Goal: Use online tool/utility: Use online tool/utility

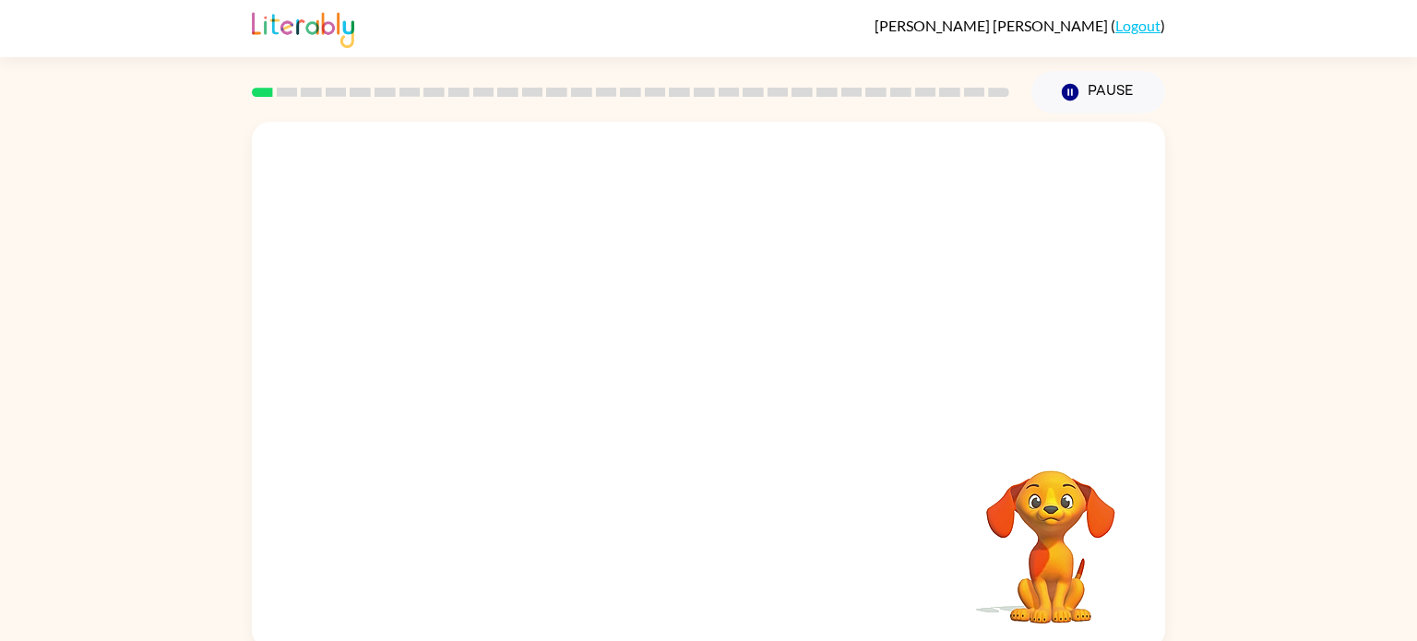
scroll to position [7, 0]
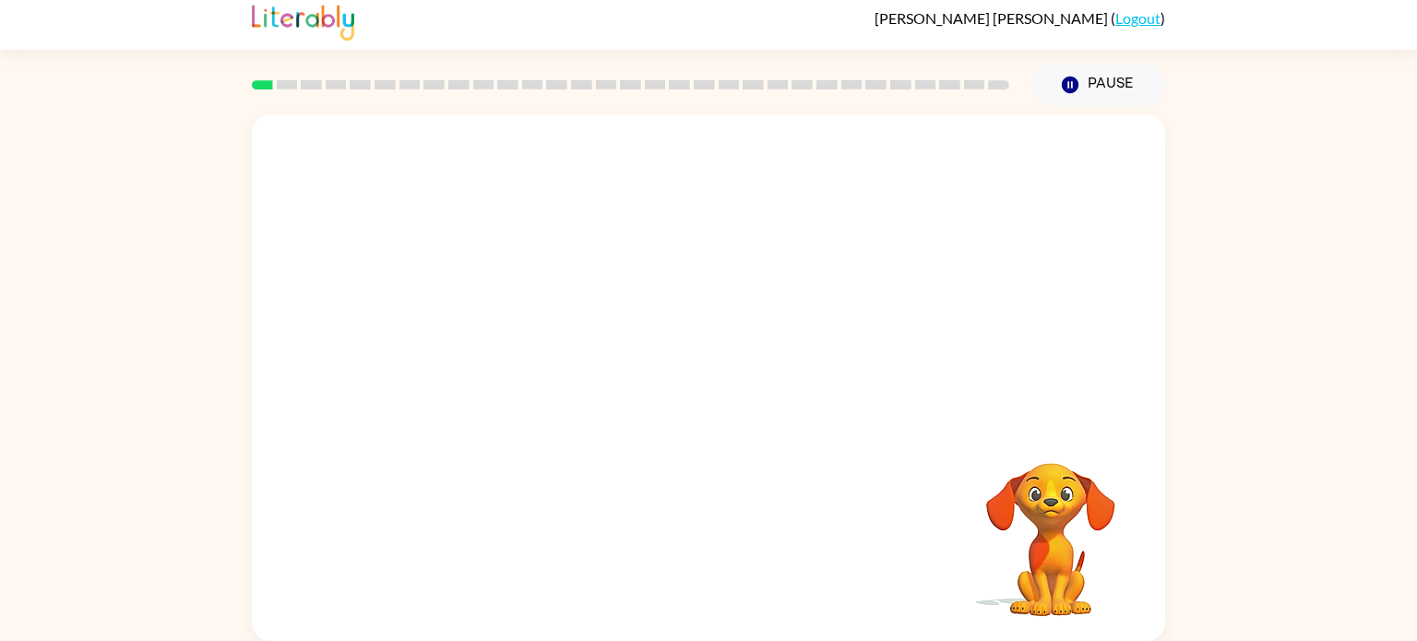
click at [655, 281] on video "Your browser must support playing .mp4 files to use Literably. Please try using…" at bounding box center [709, 269] width 914 height 310
click at [755, 332] on video "Your browser must support playing .mp4 files to use Literably. Please try using…" at bounding box center [709, 269] width 914 height 310
click at [718, 373] on div at bounding box center [709, 386] width 118 height 67
click at [699, 392] on div at bounding box center [709, 386] width 118 height 67
click at [683, 390] on button "button" at bounding box center [709, 386] width 118 height 67
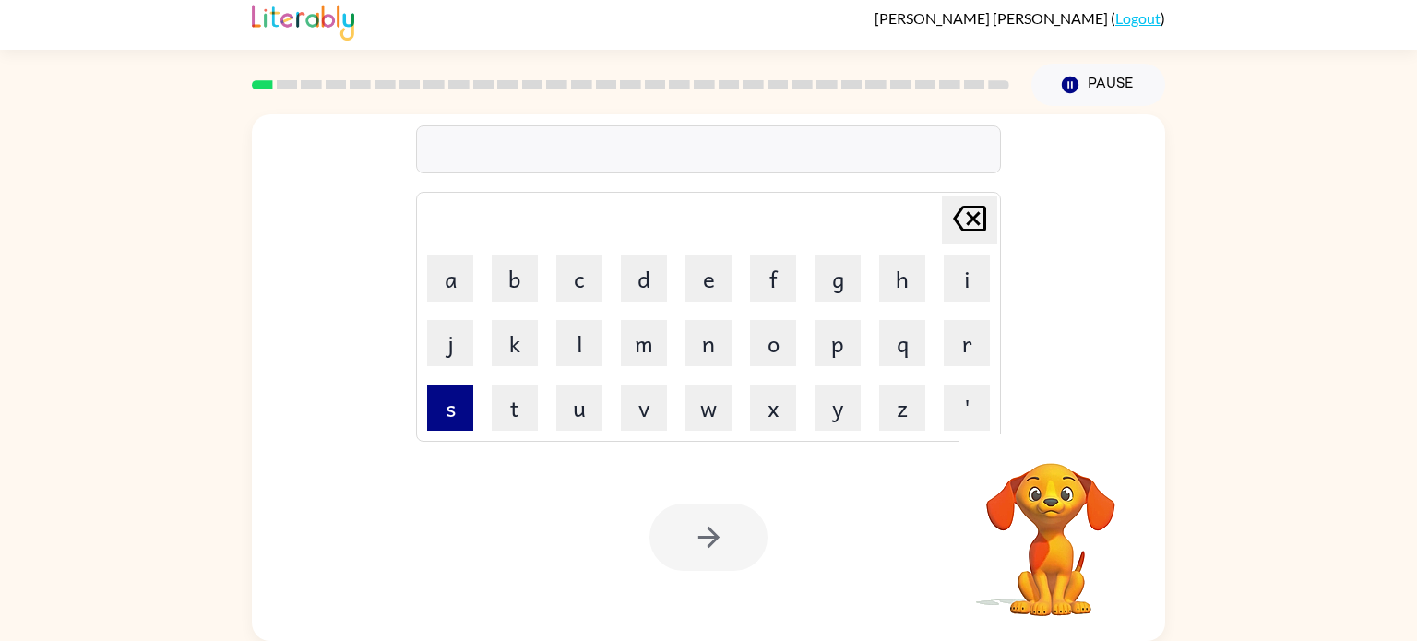
click at [460, 403] on button "s" at bounding box center [450, 408] width 46 height 46
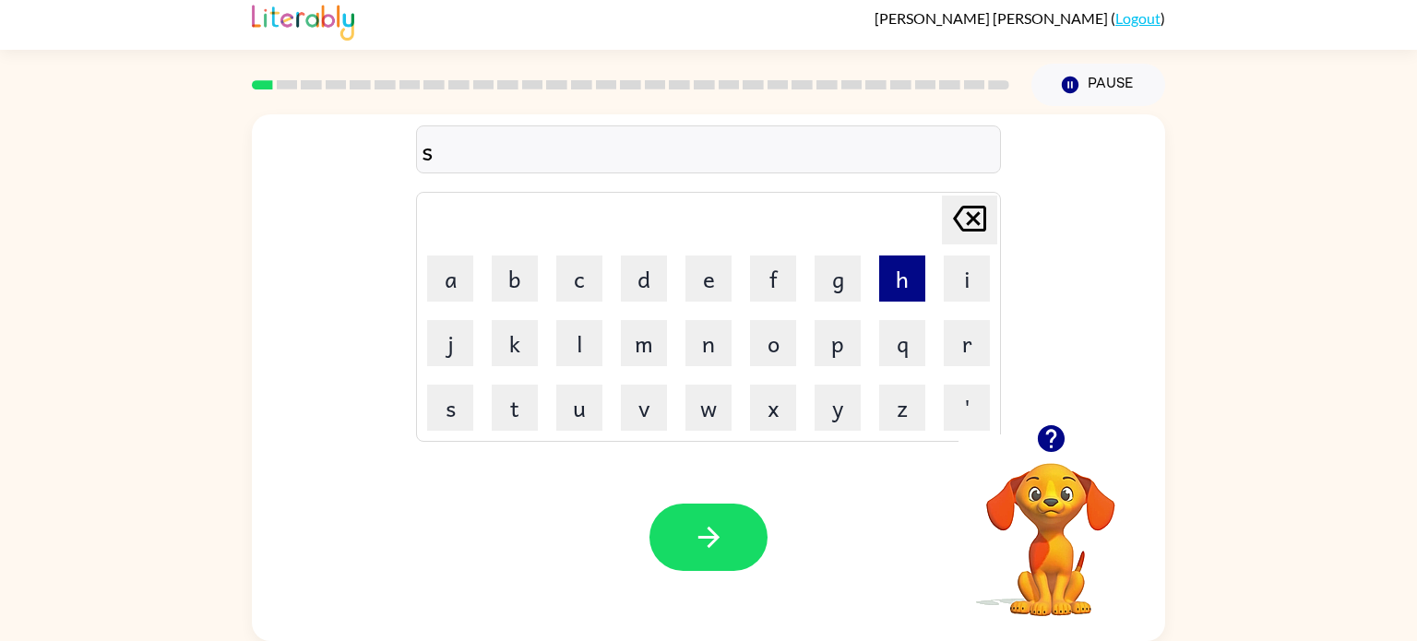
click at [890, 281] on button "h" at bounding box center [902, 279] width 46 height 46
click at [568, 415] on button "u" at bounding box center [579, 408] width 46 height 46
click at [465, 396] on button "s" at bounding box center [450, 408] width 46 height 46
click at [890, 284] on button "h" at bounding box center [902, 279] width 46 height 46
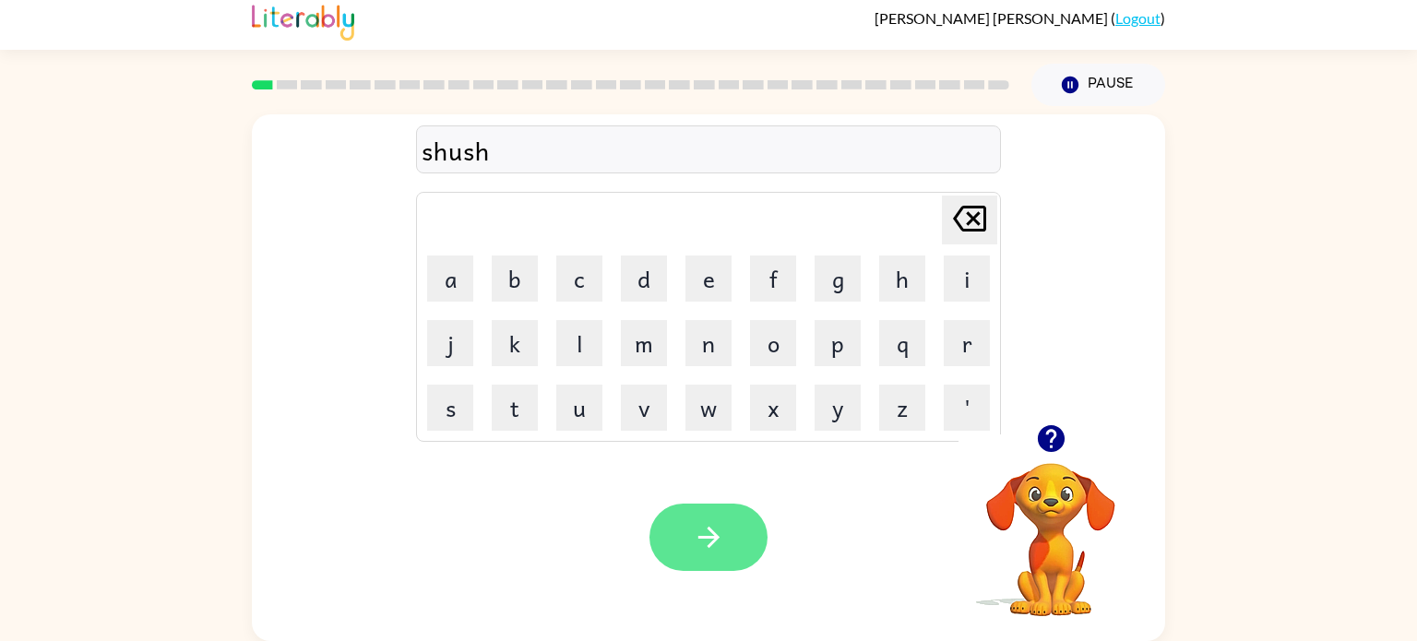
click at [734, 549] on button "button" at bounding box center [709, 537] width 118 height 67
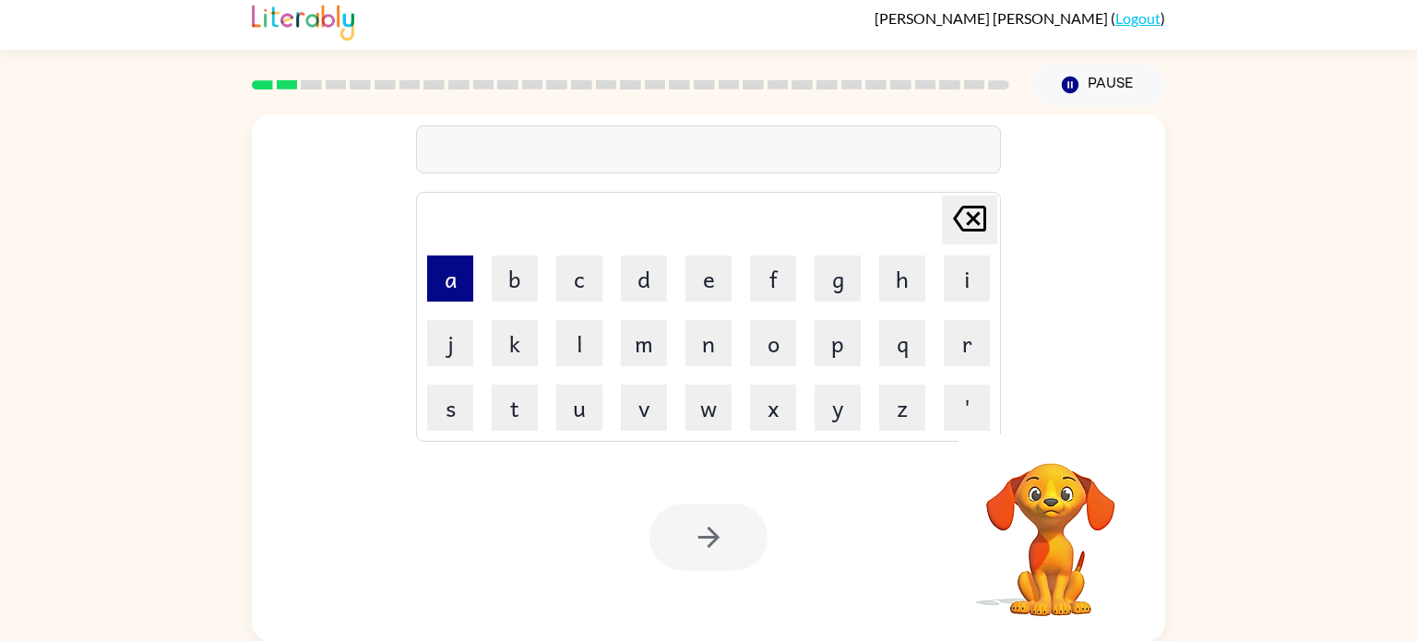
click at [441, 291] on button "a" at bounding box center [450, 279] width 46 height 46
click at [854, 341] on button "p" at bounding box center [838, 343] width 46 height 46
click at [710, 290] on button "e" at bounding box center [709, 279] width 46 height 46
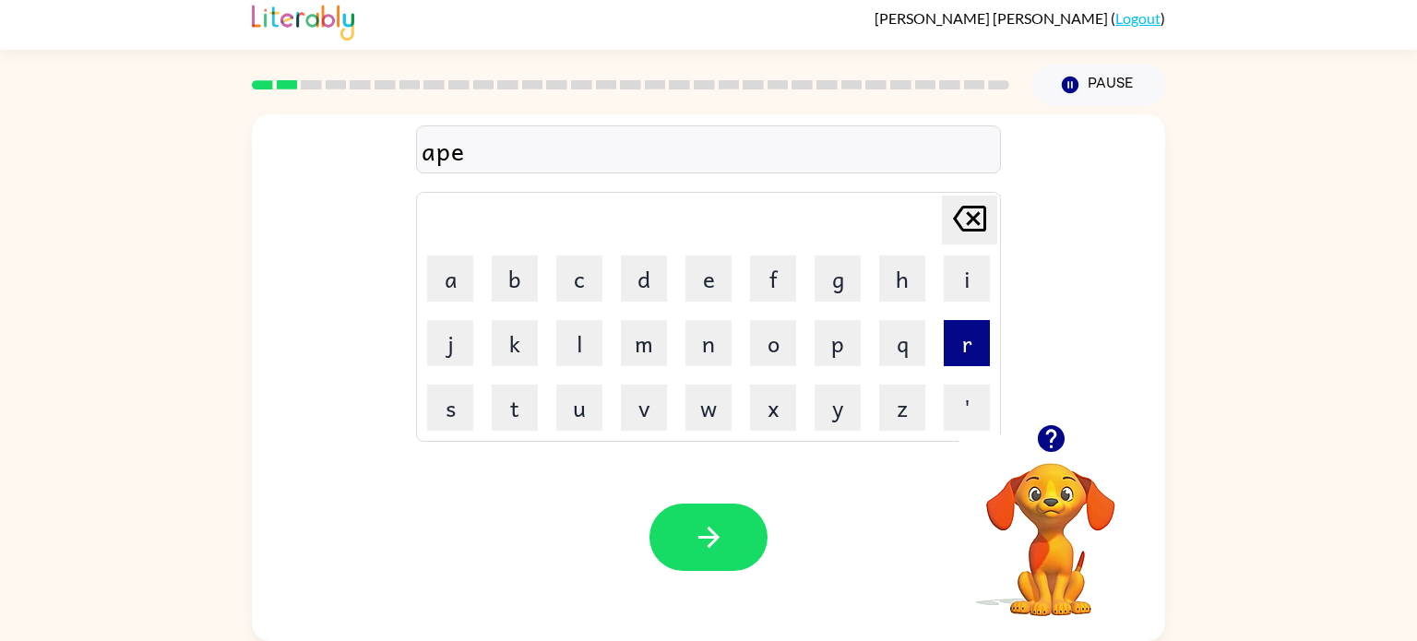
click at [961, 343] on button "r" at bounding box center [967, 343] width 46 height 46
click at [1053, 440] on icon "button" at bounding box center [1050, 438] width 27 height 27
click at [453, 281] on button "a" at bounding box center [450, 279] width 46 height 46
click at [702, 360] on button "n" at bounding box center [709, 343] width 46 height 46
click at [450, 400] on button "s" at bounding box center [450, 408] width 46 height 46
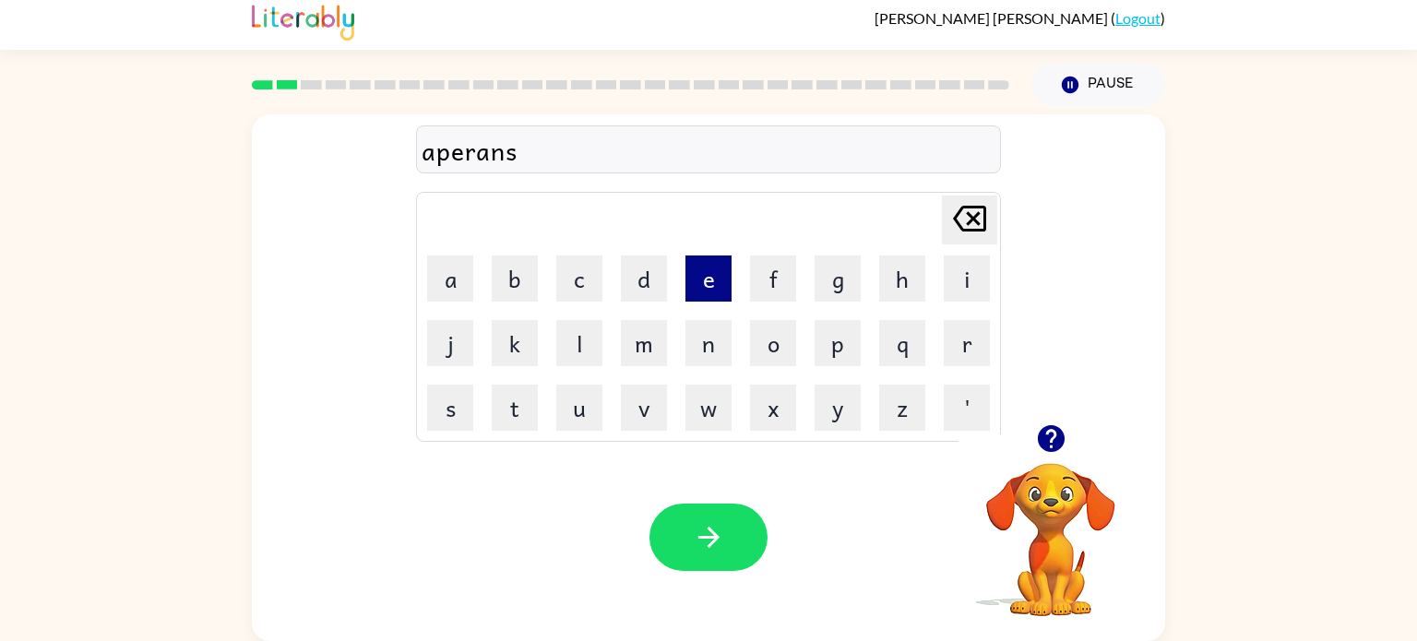
click at [694, 284] on button "e" at bounding box center [709, 279] width 46 height 46
click at [457, 403] on button "s" at bounding box center [450, 408] width 46 height 46
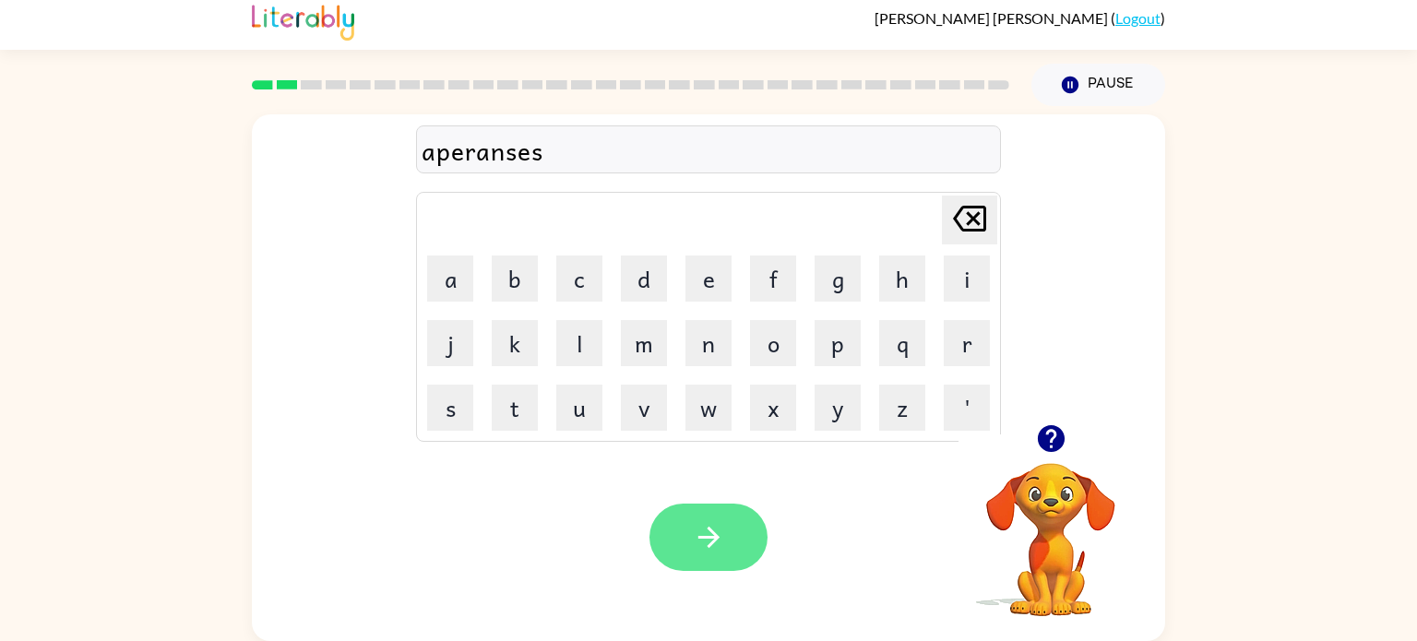
click at [688, 518] on button "button" at bounding box center [709, 537] width 118 height 67
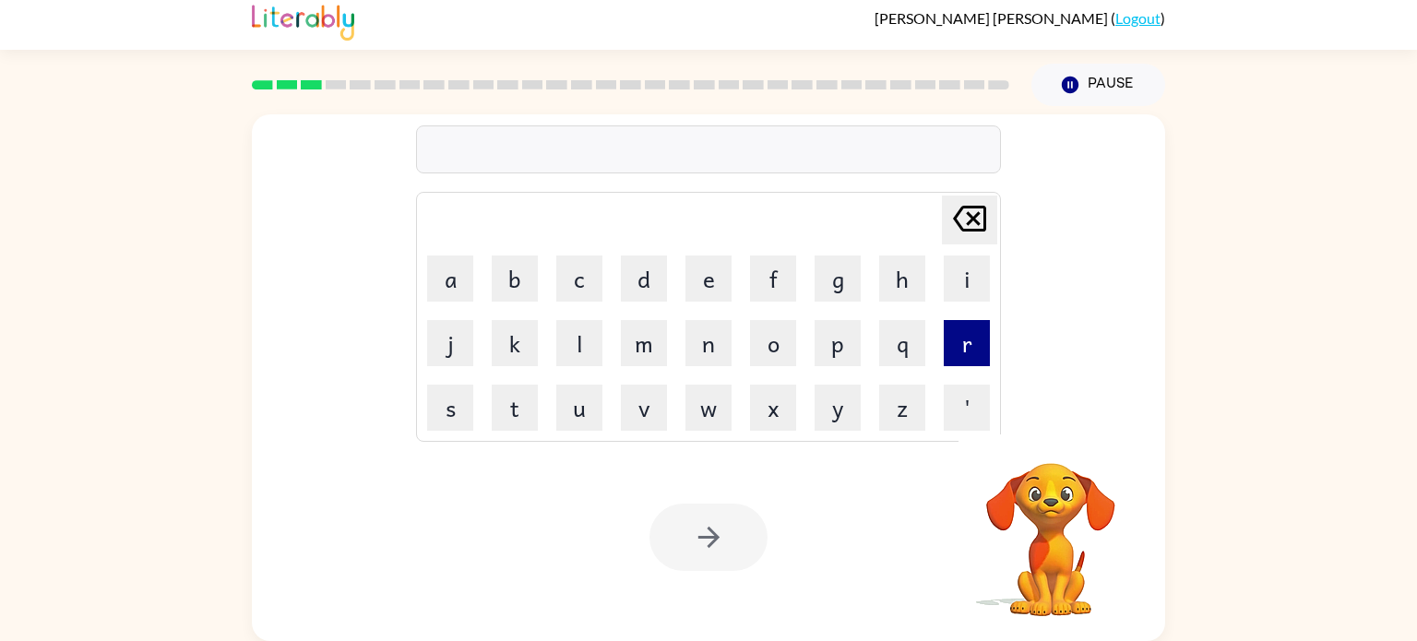
click at [966, 334] on button "r" at bounding box center [967, 343] width 46 height 46
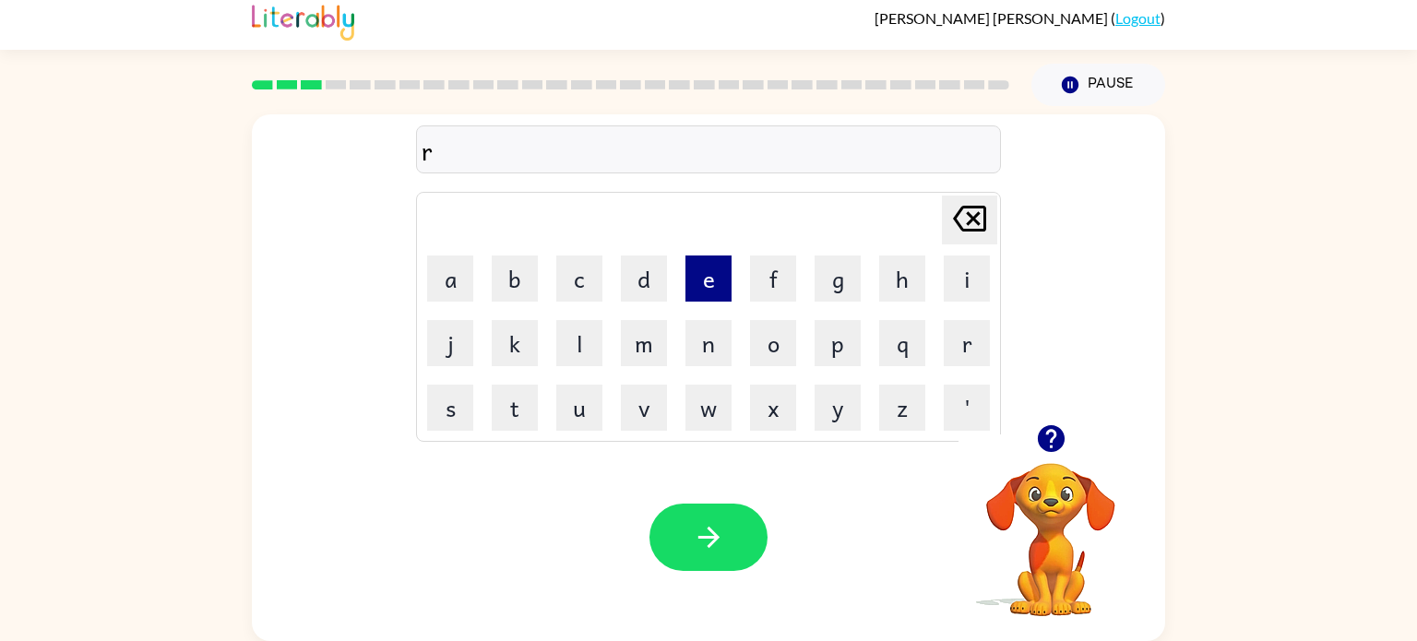
click at [709, 283] on button "e" at bounding box center [709, 279] width 46 height 46
click at [436, 298] on button "a" at bounding box center [450, 279] width 46 height 46
click at [586, 355] on button "l" at bounding box center [579, 343] width 46 height 46
click at [969, 277] on button "i" at bounding box center [967, 279] width 46 height 46
click at [521, 401] on button "t" at bounding box center [515, 408] width 46 height 46
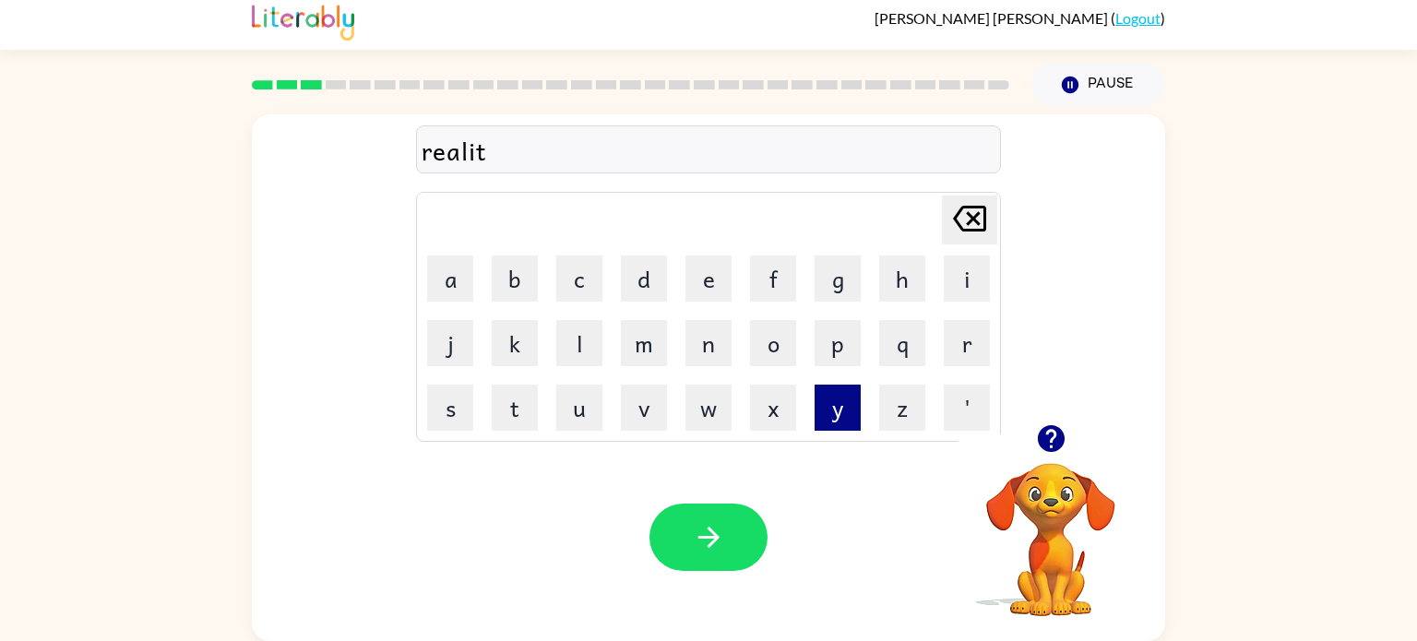
click at [854, 407] on button "y" at bounding box center [838, 408] width 46 height 46
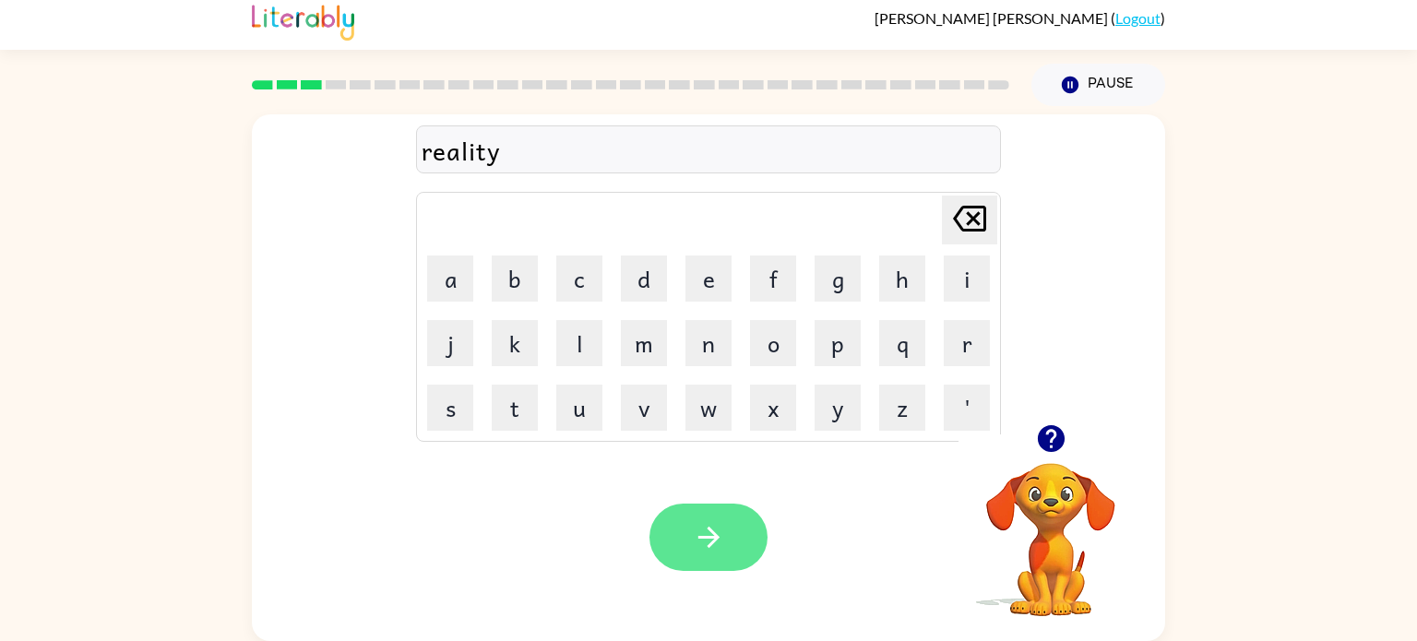
click at [730, 521] on button "button" at bounding box center [709, 537] width 118 height 67
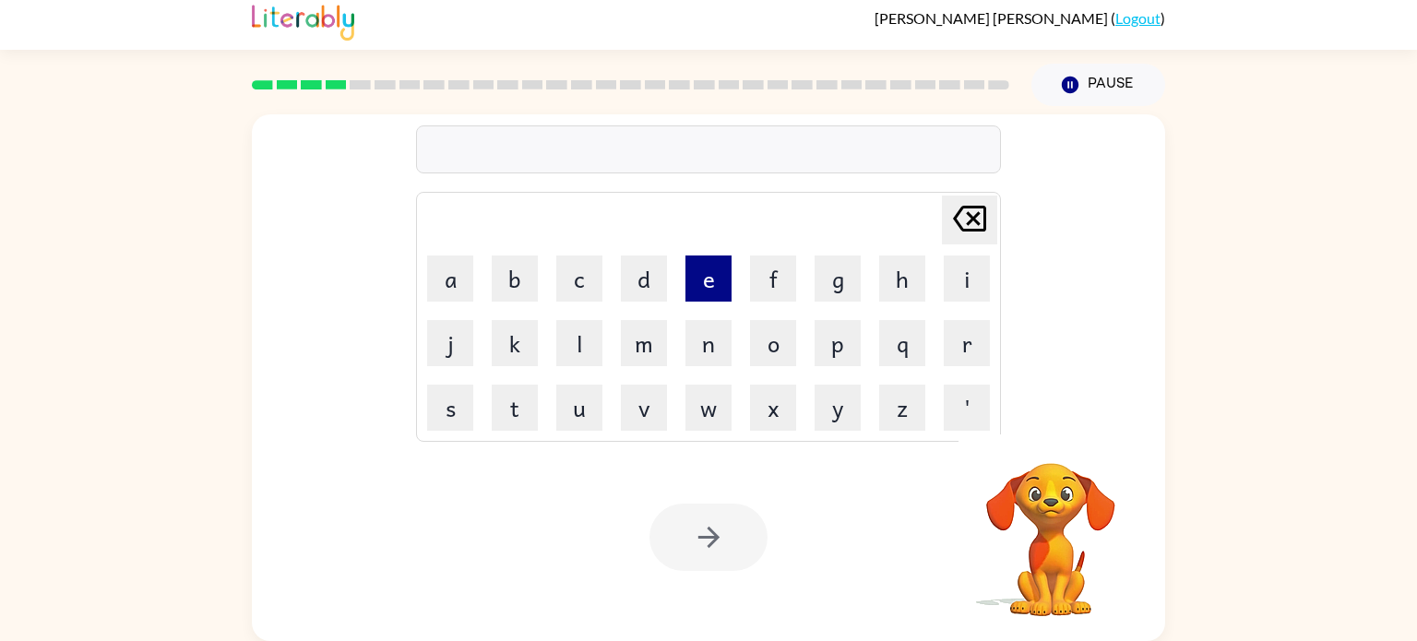
click at [704, 293] on button "e" at bounding box center [709, 279] width 46 height 46
click at [574, 347] on button "l" at bounding box center [579, 343] width 46 height 46
click at [955, 283] on button "i" at bounding box center [967, 279] width 46 height 46
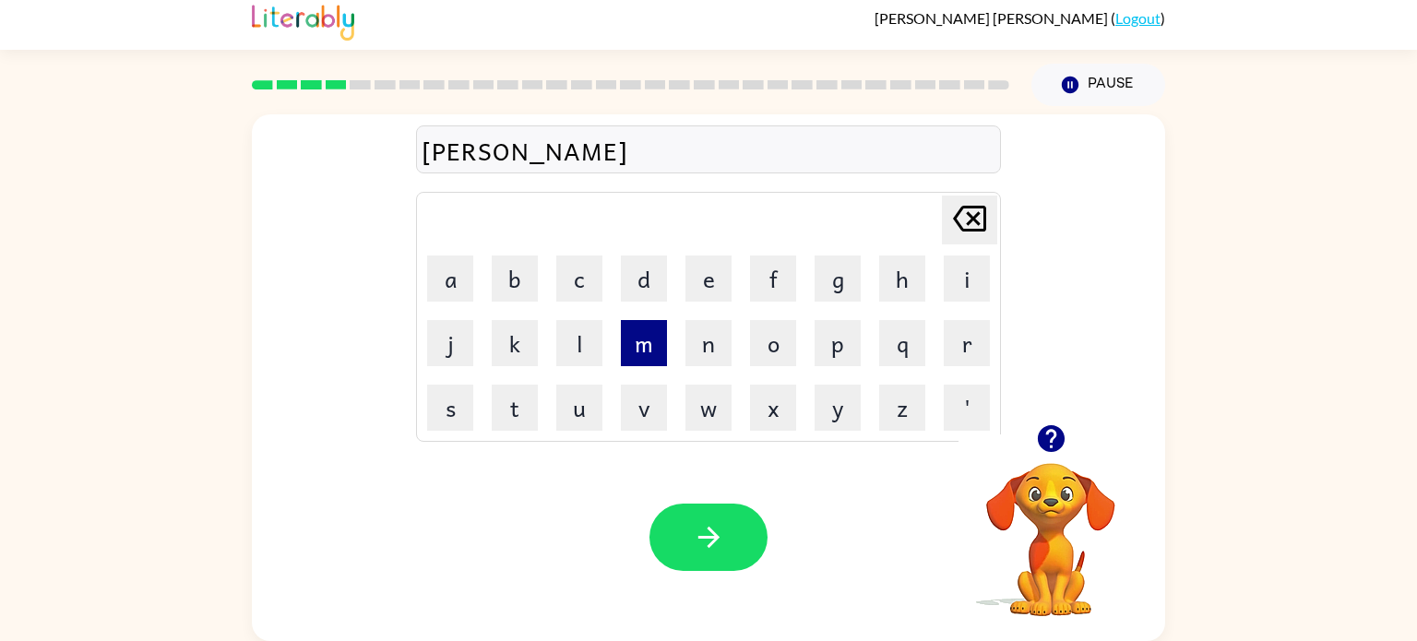
click at [641, 334] on button "m" at bounding box center [644, 343] width 46 height 46
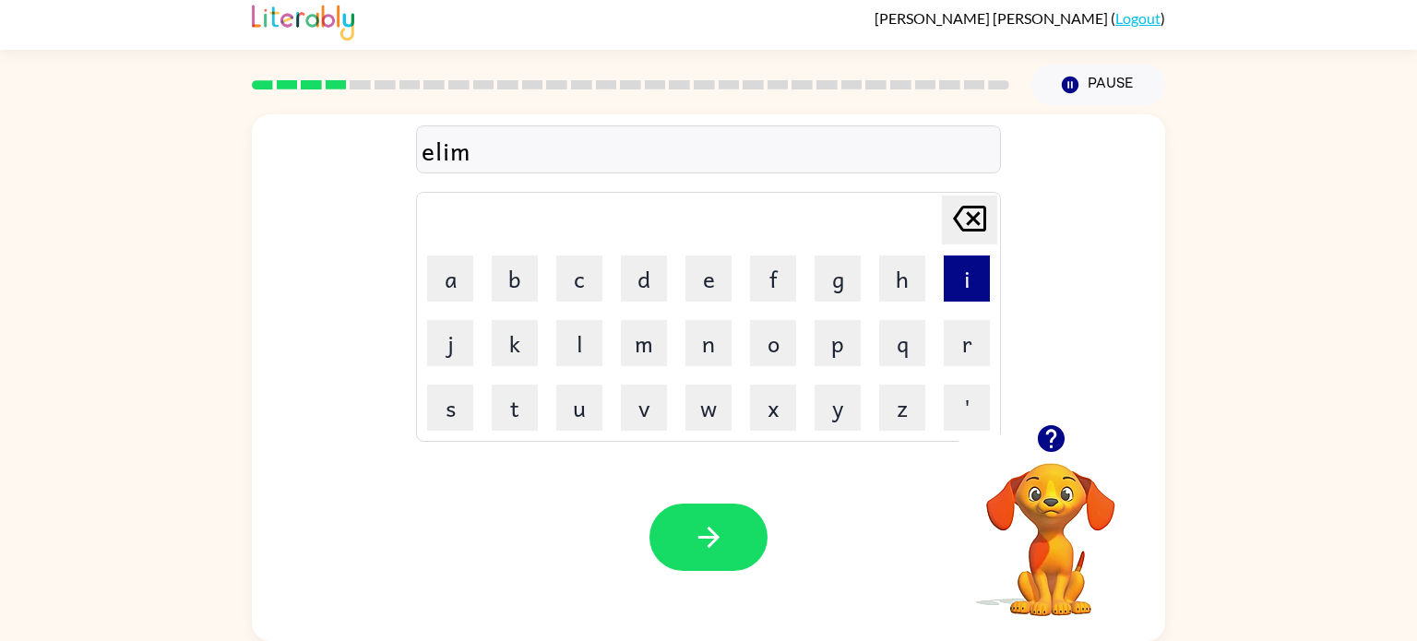
click at [959, 268] on button "i" at bounding box center [967, 279] width 46 height 46
click at [722, 344] on button "n" at bounding box center [709, 343] width 46 height 46
click at [451, 285] on button "a" at bounding box center [450, 279] width 46 height 46
click at [519, 392] on button "t" at bounding box center [515, 408] width 46 height 46
click at [709, 295] on button "e" at bounding box center [709, 279] width 46 height 46
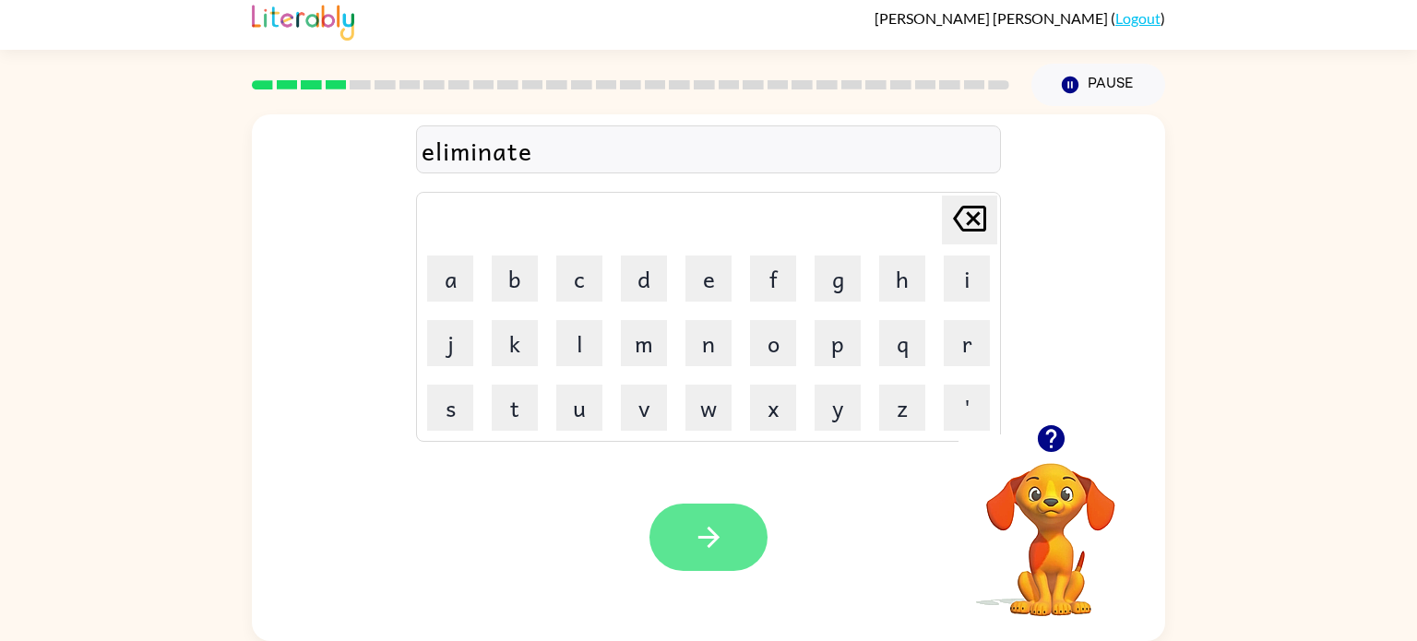
click at [721, 531] on icon "button" at bounding box center [709, 537] width 32 height 32
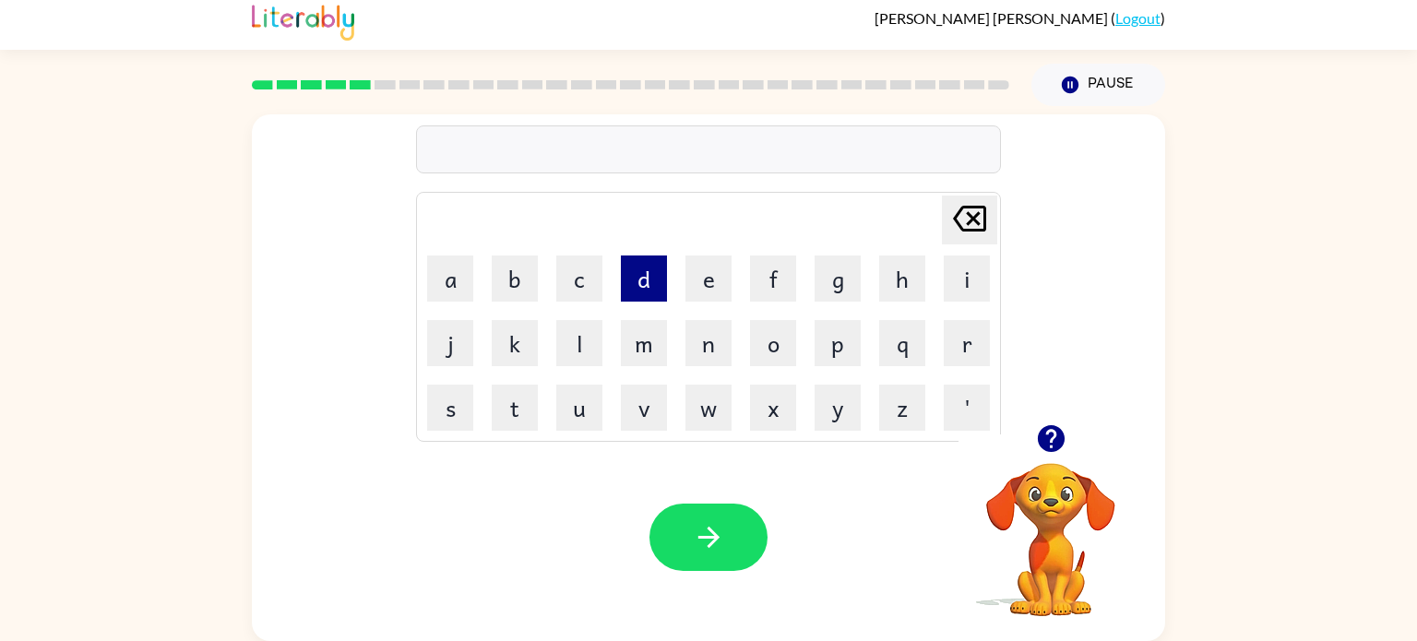
click at [628, 282] on button "d" at bounding box center [644, 279] width 46 height 46
click at [585, 417] on button "u" at bounding box center [579, 408] width 46 height 46
click at [828, 333] on button "p" at bounding box center [838, 343] width 46 height 46
click at [580, 357] on button "l" at bounding box center [579, 343] width 46 height 46
click at [975, 283] on button "i" at bounding box center [967, 279] width 46 height 46
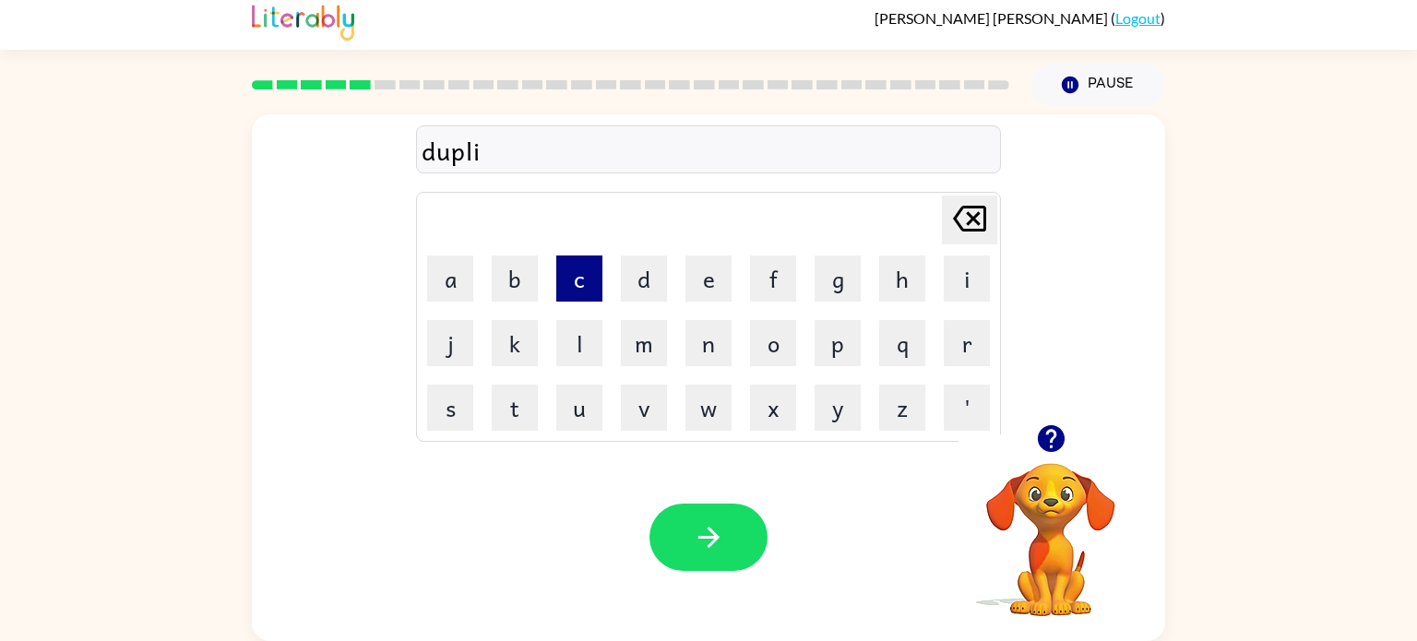
click at [568, 289] on button "c" at bounding box center [579, 279] width 46 height 46
click at [450, 273] on button "a" at bounding box center [450, 279] width 46 height 46
click at [528, 406] on button "t" at bounding box center [515, 408] width 46 height 46
click at [700, 288] on button "e" at bounding box center [709, 279] width 46 height 46
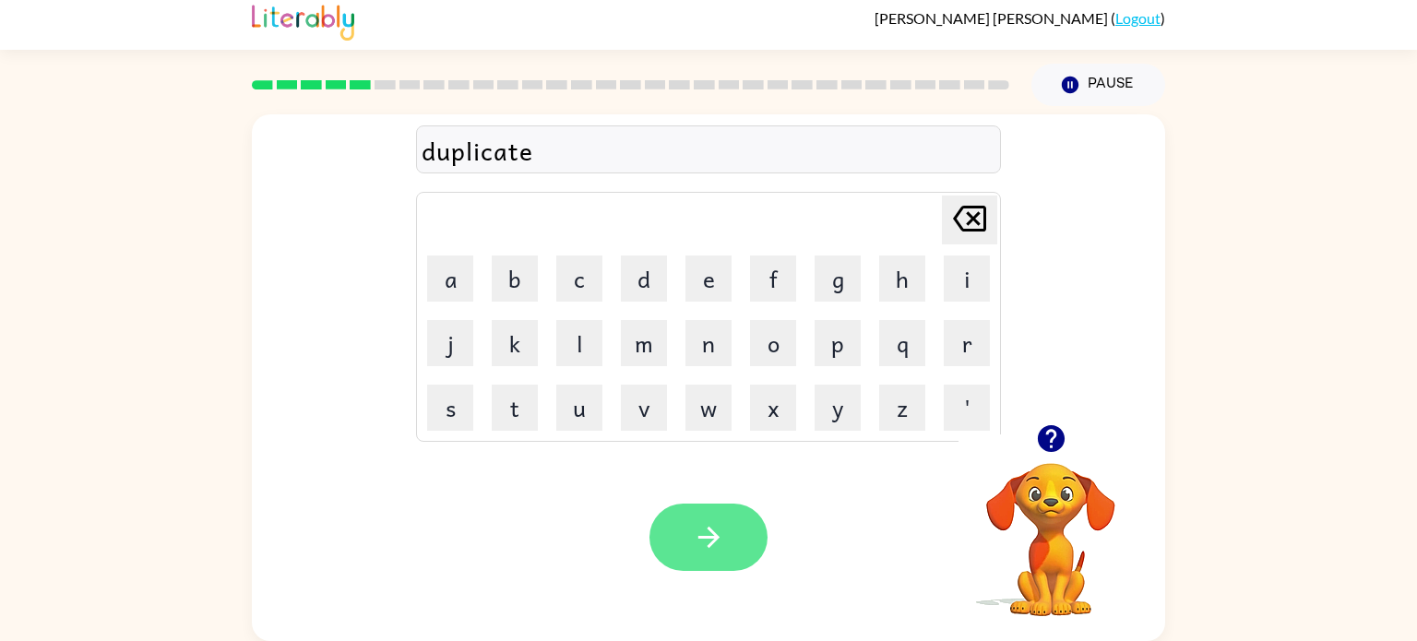
click at [683, 519] on button "button" at bounding box center [709, 537] width 118 height 67
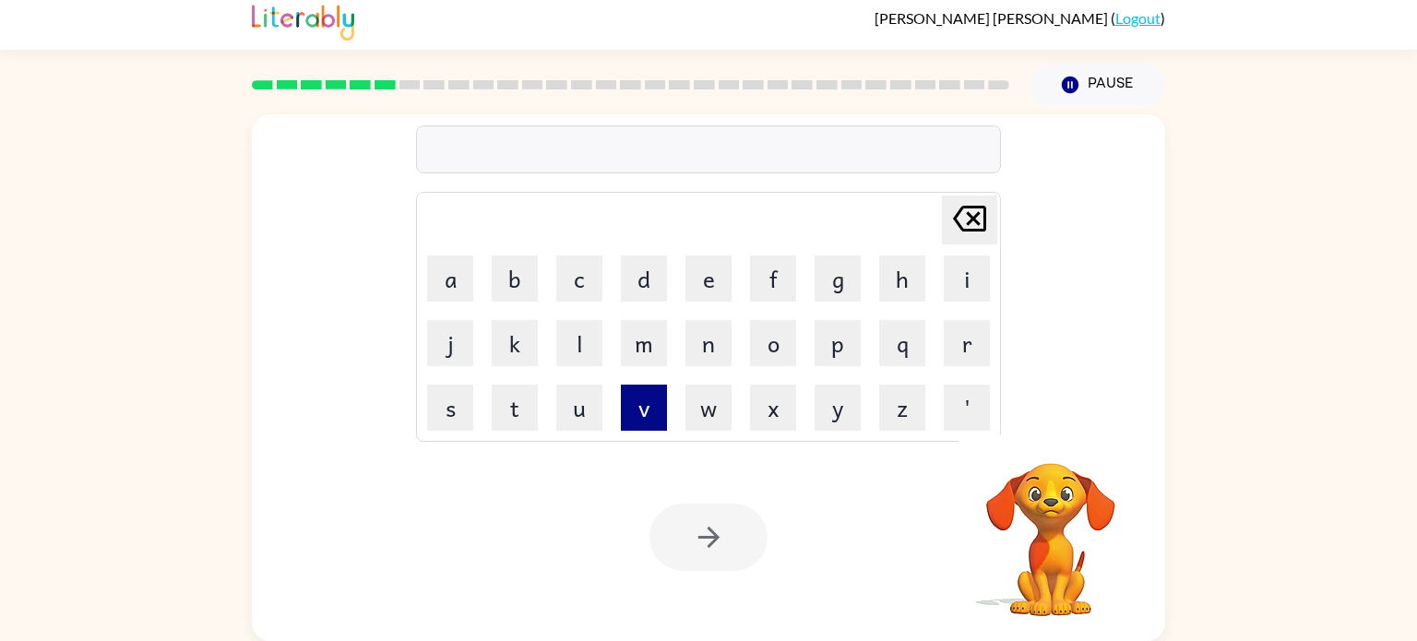
click at [622, 417] on button "v" at bounding box center [644, 408] width 46 height 46
type button "v"
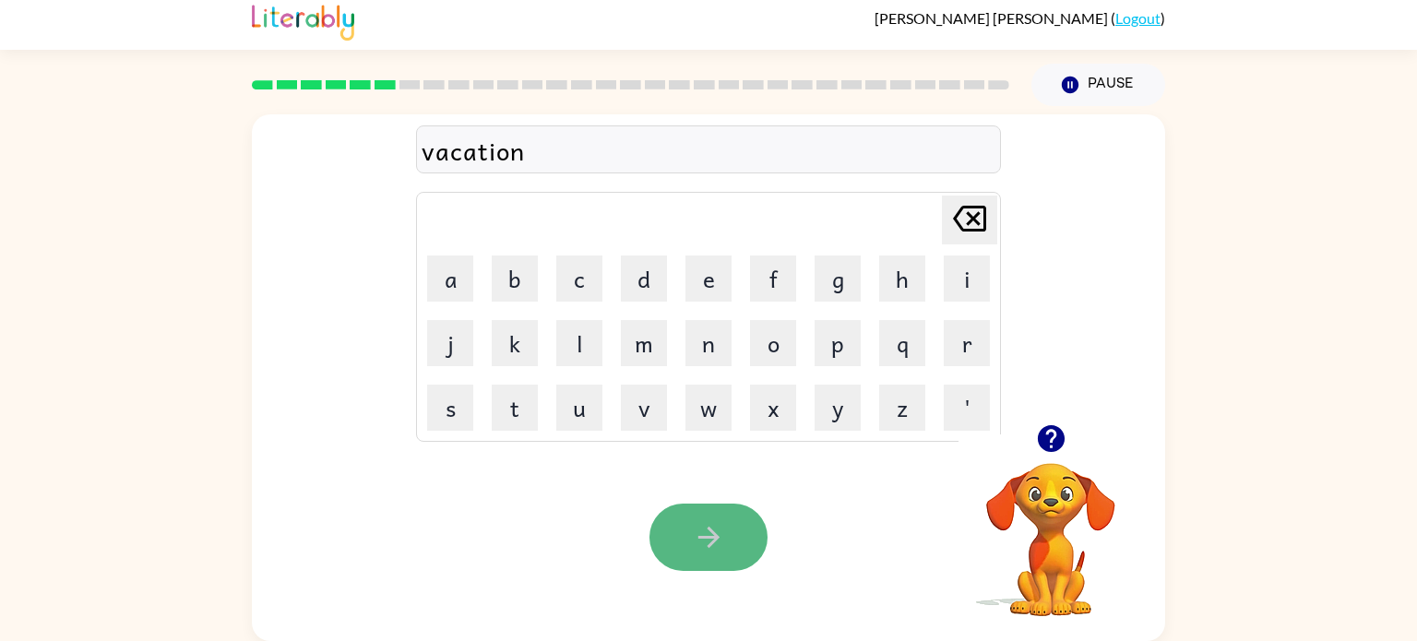
click at [714, 555] on button "button" at bounding box center [709, 537] width 118 height 67
click at [707, 552] on icon "button" at bounding box center [709, 537] width 32 height 32
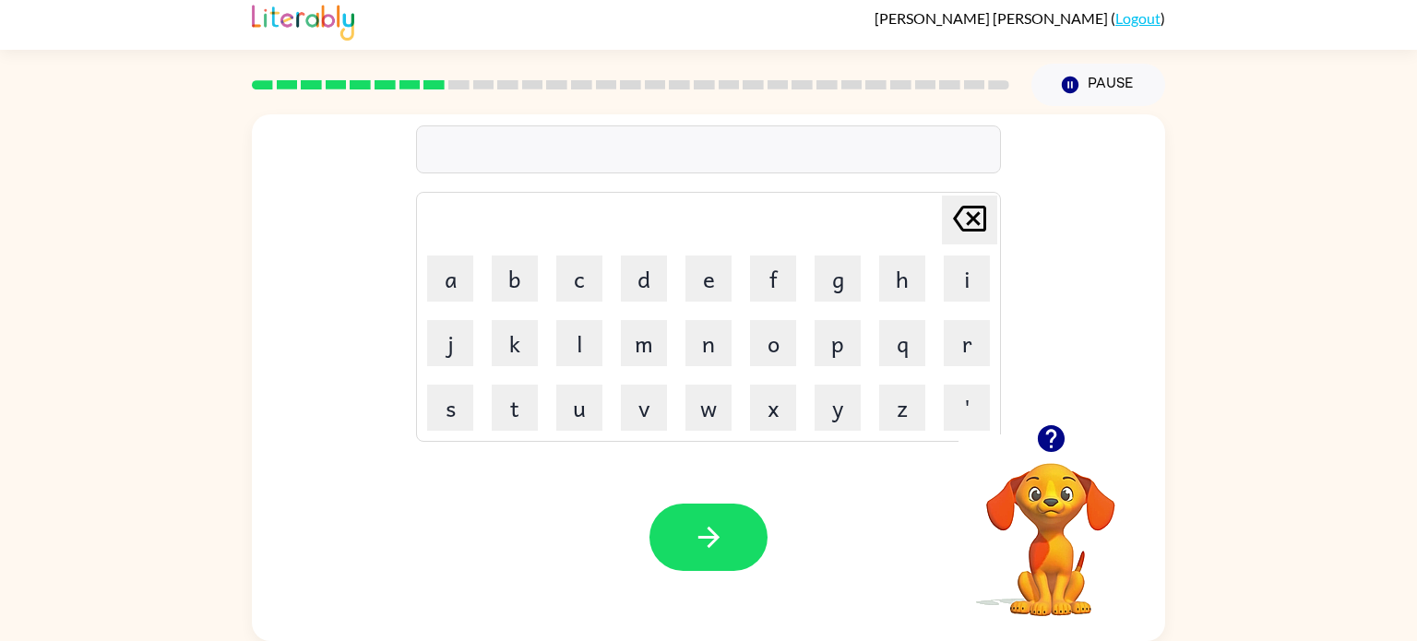
click at [1051, 427] on icon "button" at bounding box center [1050, 438] width 27 height 27
click at [717, 532] on icon "button" at bounding box center [709, 537] width 32 height 32
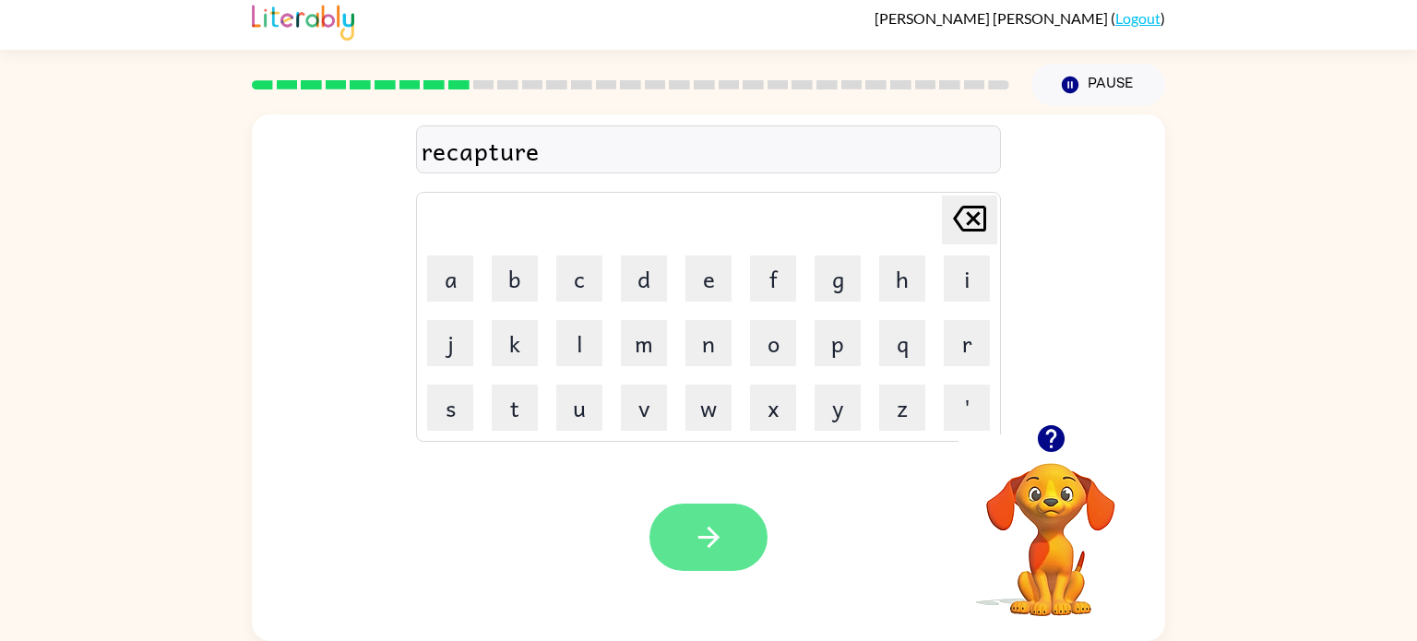
click at [721, 548] on icon "button" at bounding box center [709, 537] width 32 height 32
click at [705, 526] on icon "button" at bounding box center [709, 537] width 32 height 32
click at [714, 544] on icon "button" at bounding box center [709, 537] width 32 height 32
click at [733, 537] on button "button" at bounding box center [709, 537] width 118 height 67
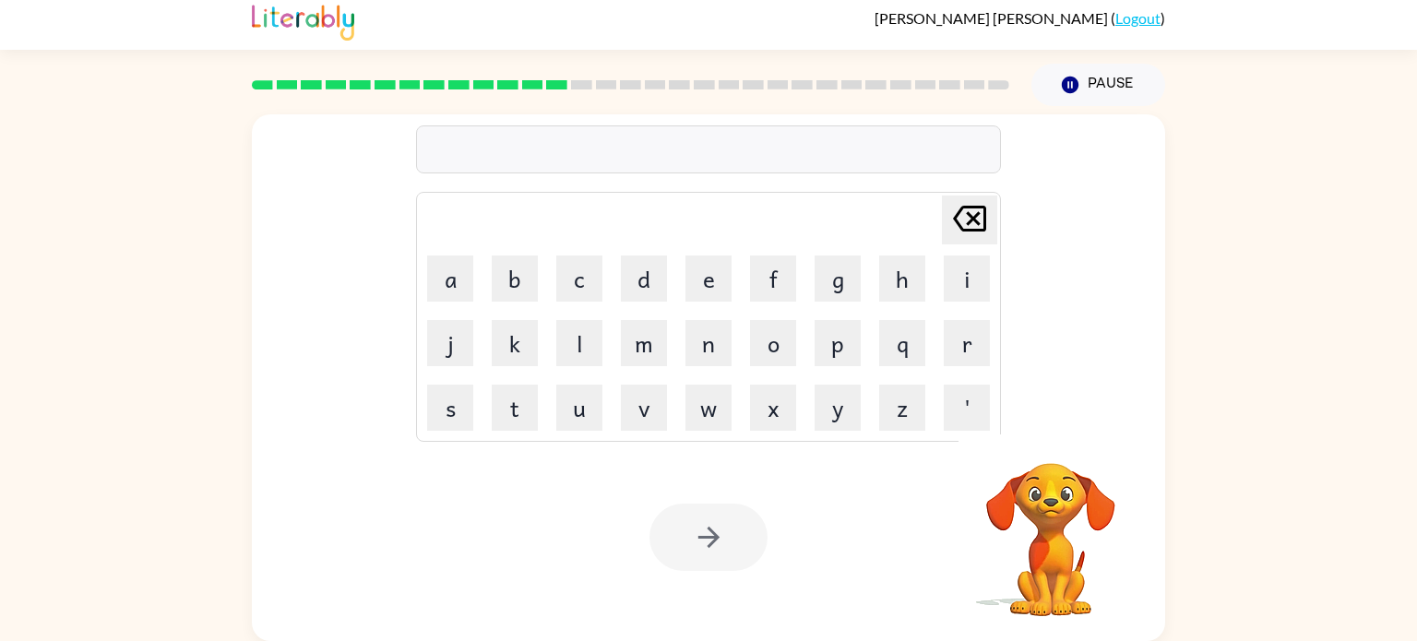
click at [858, 544] on div "Your browser must support playing .mp4 files to use Literably. Please try using…" at bounding box center [709, 538] width 914 height 208
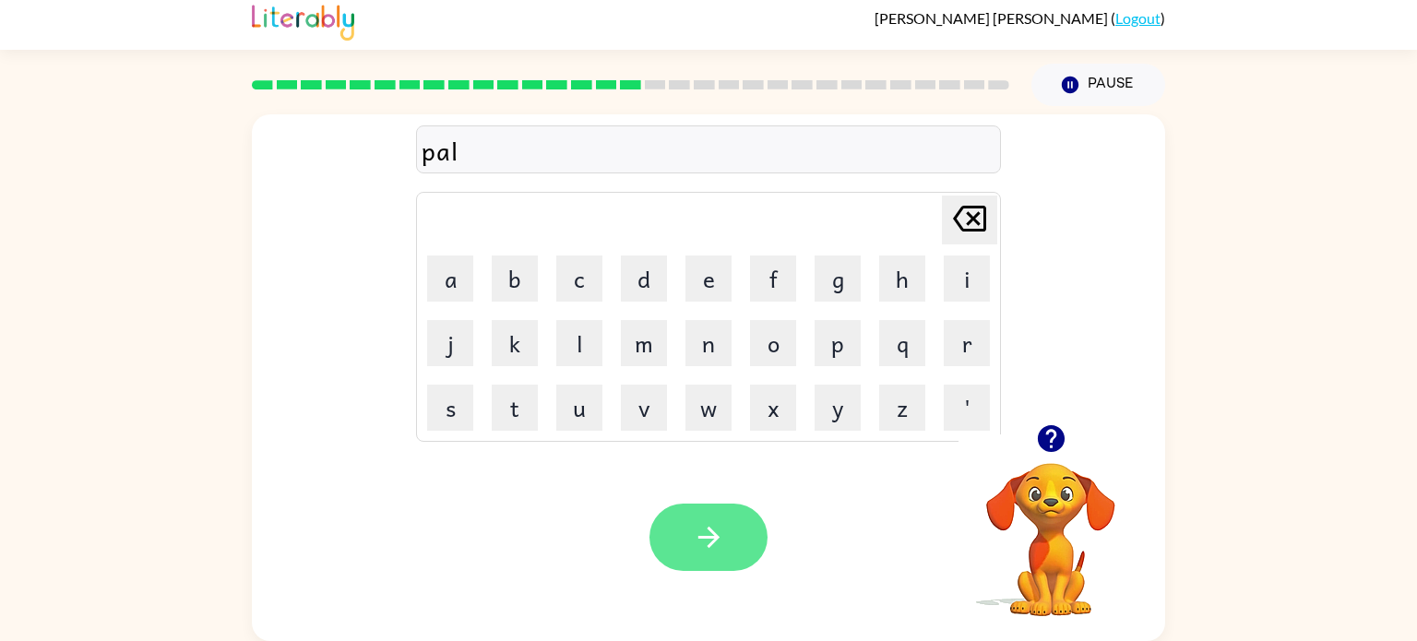
click at [734, 542] on button "button" at bounding box center [709, 537] width 118 height 67
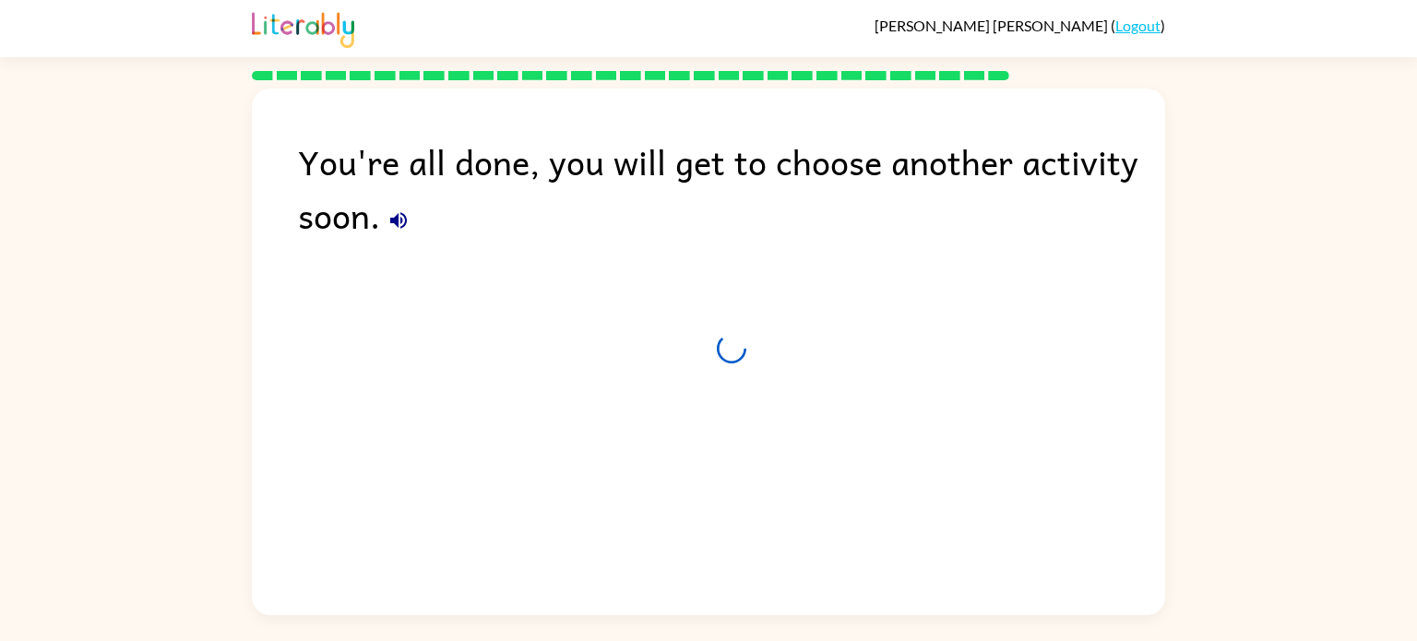
scroll to position [0, 0]
